Goal: Task Accomplishment & Management: Check status

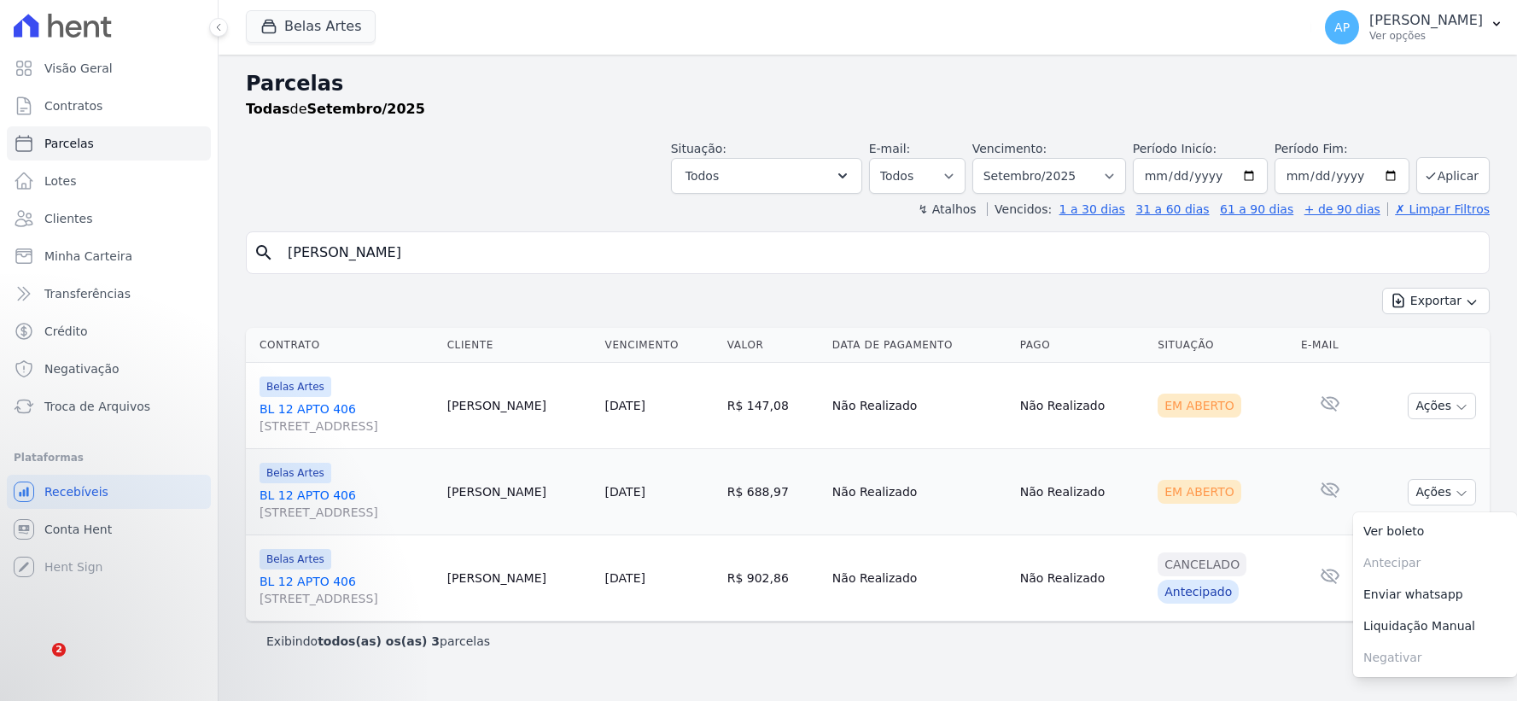
select select
drag, startPoint x: 698, startPoint y: 275, endPoint x: 688, endPoint y: 266, distance: 12.7
click at [697, 275] on div "search [PERSON_NAME] Exportar Exportar PDF Exportar CSV Contrato Cliente Vencim…" at bounding box center [868, 445] width 1244 height 429
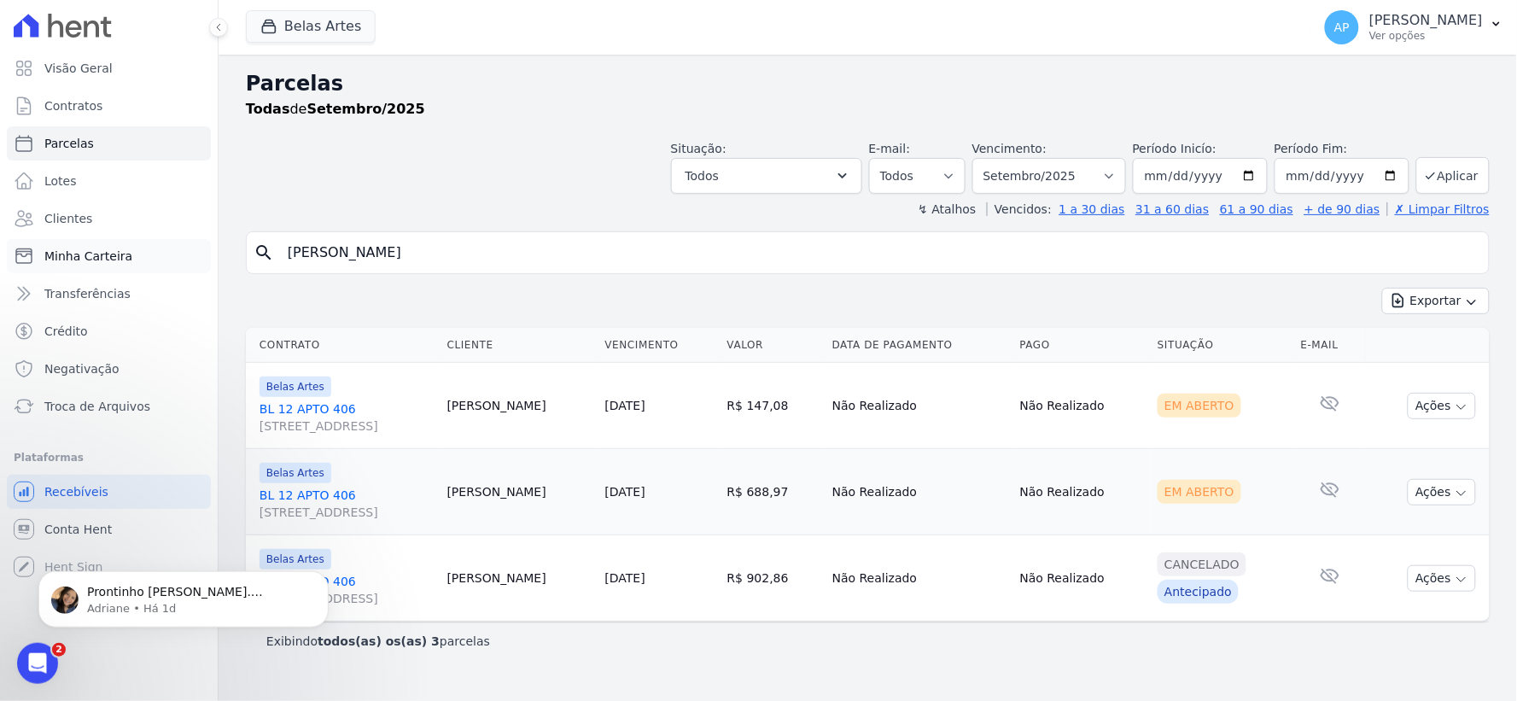
drag, startPoint x: 688, startPoint y: 266, endPoint x: 18, endPoint y: 261, distance: 670.3
click at [0, 260] on div "Visão Geral Contratos [GEOGRAPHIC_DATA] Lotes Clientes Minha Carteira Transferê…" at bounding box center [758, 350] width 1517 height 701
paste input "[PERSON_NAME]"
type input "[PERSON_NAME]"
select select
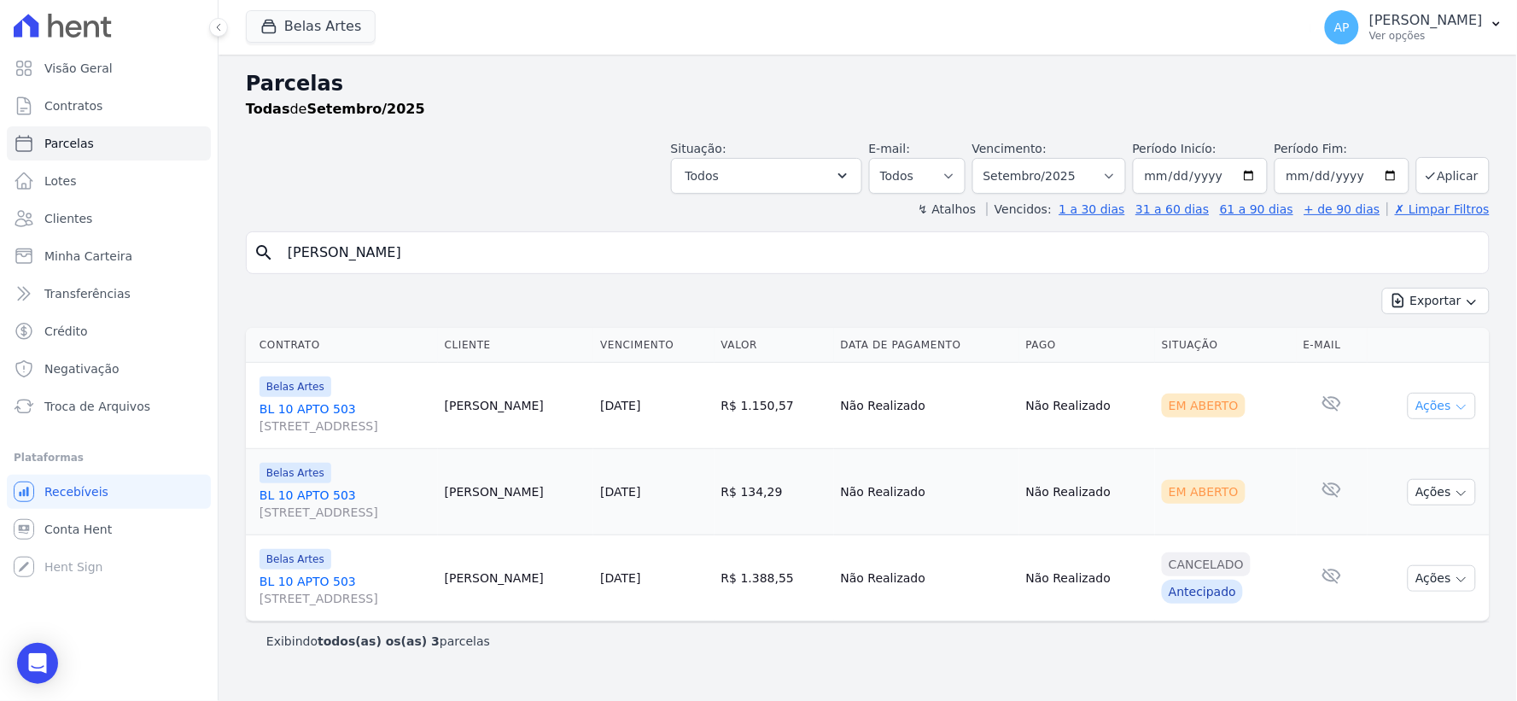
click at [1438, 412] on button "Ações" at bounding box center [1442, 406] width 68 height 26
click at [1413, 448] on link "Ver boleto" at bounding box center [1435, 445] width 164 height 32
click at [1290, 508] on td "Em Aberto" at bounding box center [1226, 492] width 142 height 86
click at [1422, 496] on button "Ações" at bounding box center [1442, 492] width 68 height 26
click at [1404, 530] on link "Ver boleto" at bounding box center [1435, 532] width 164 height 32
